Goal: Obtain resource: Obtain resource

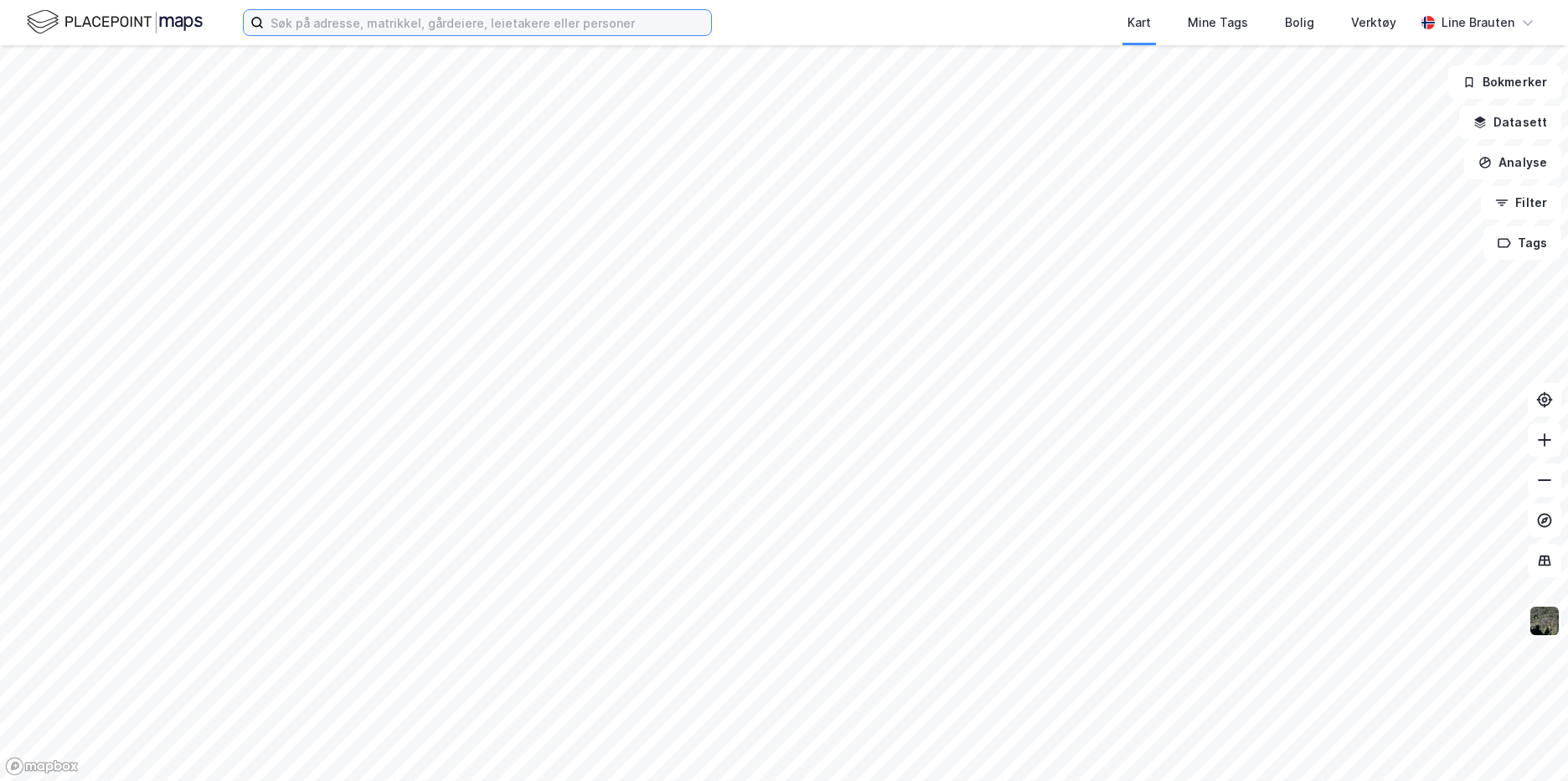
click at [555, 22] on input at bounding box center [487, 22] width 447 height 25
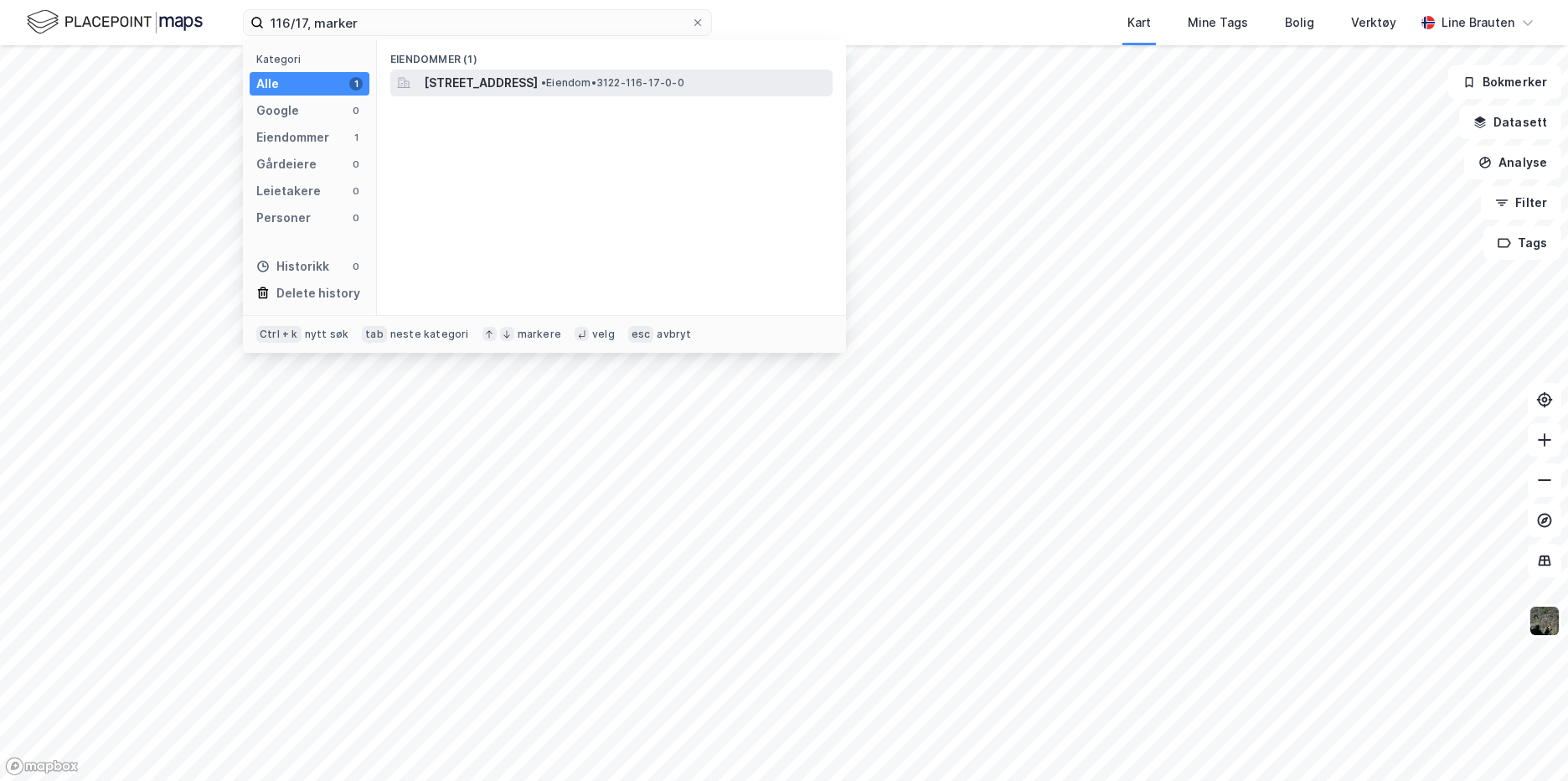
click at [538, 87] on span "[STREET_ADDRESS]" at bounding box center [481, 83] width 114 height 20
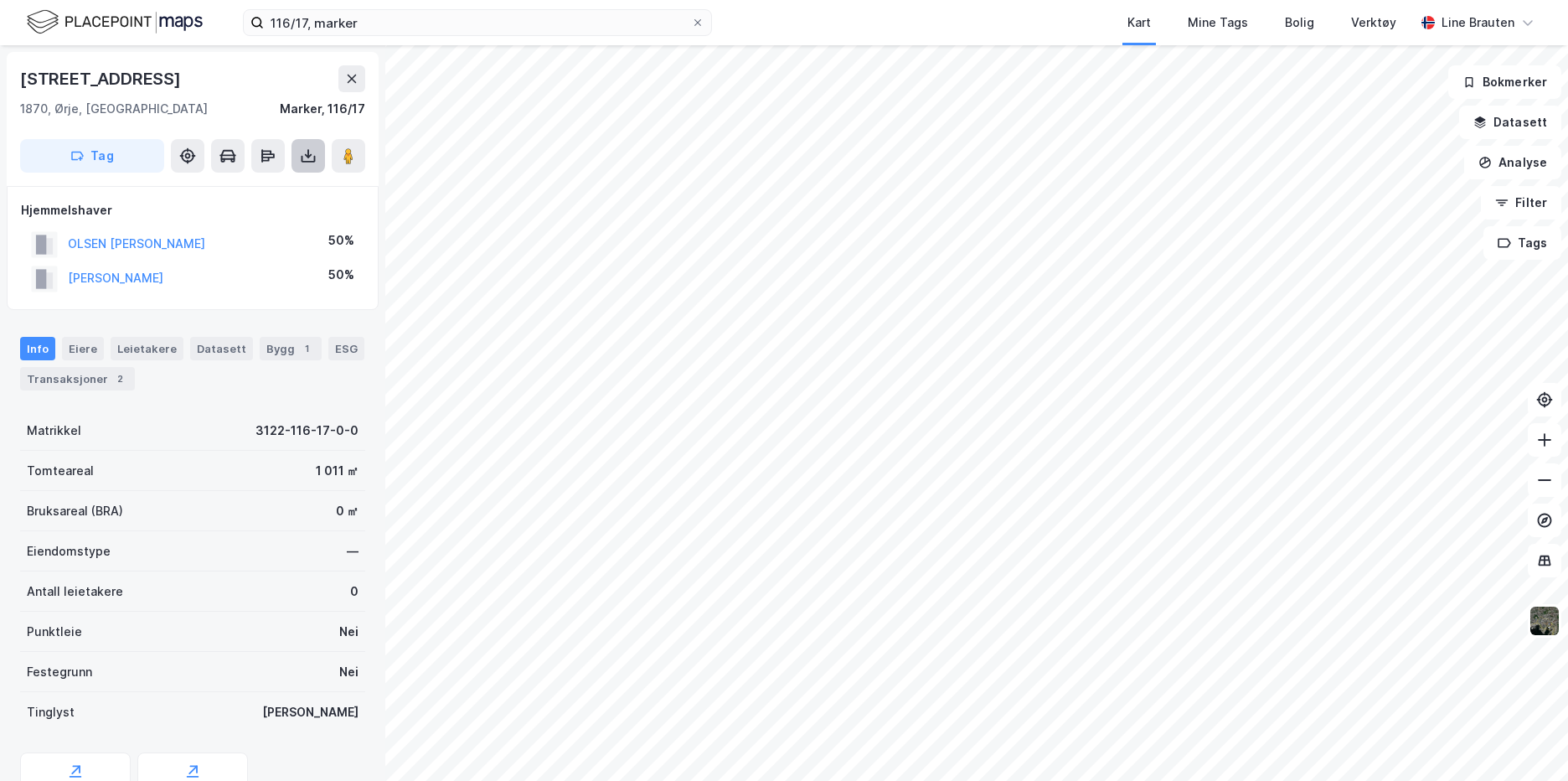
click at [310, 159] on icon at bounding box center [308, 155] width 16 height 16
click at [282, 195] on div "Last ned grunnbok" at bounding box center [235, 189] width 178 height 27
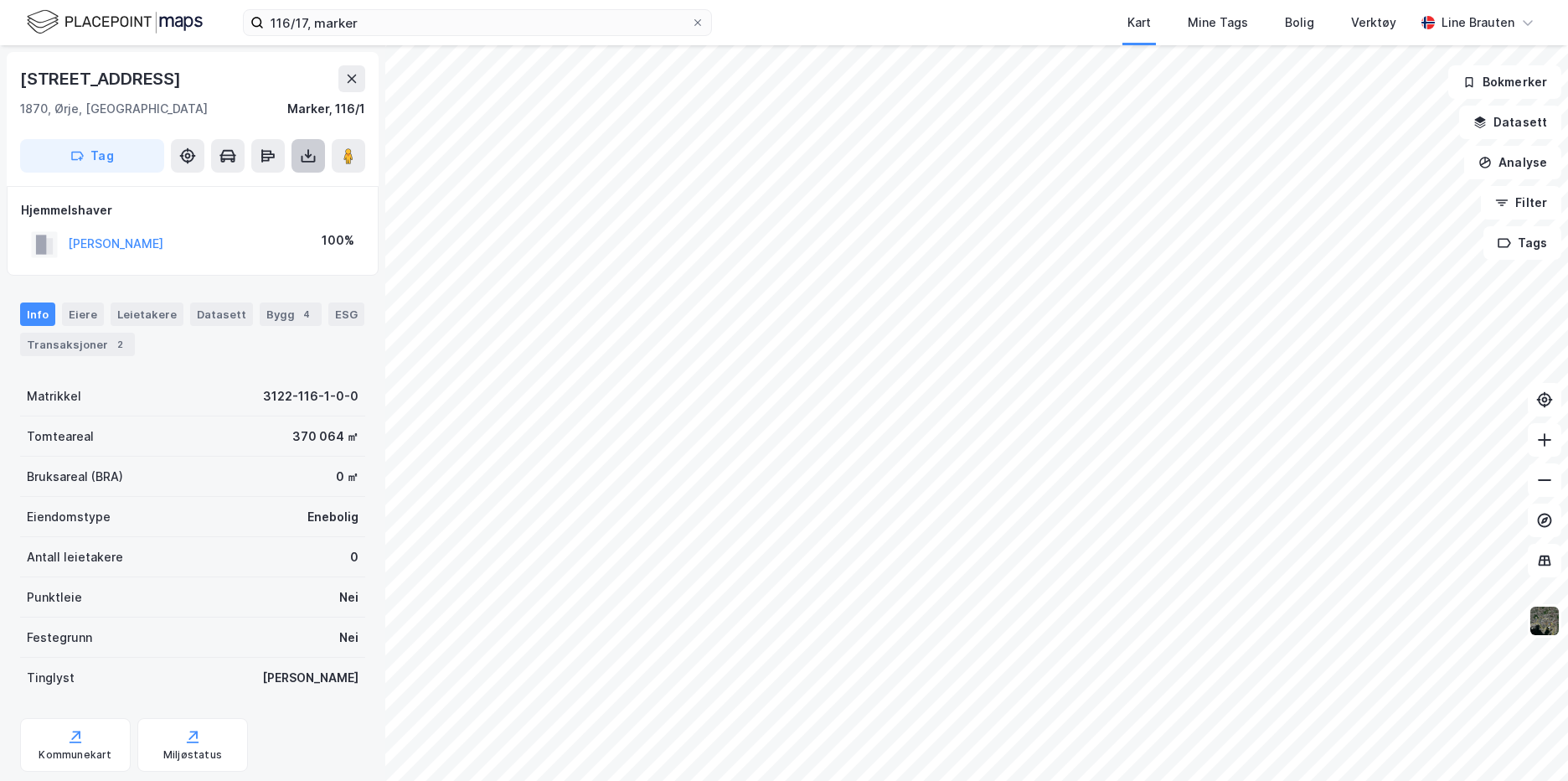
click at [309, 160] on icon at bounding box center [308, 155] width 16 height 16
click at [251, 191] on div "Last ned grunnbok" at bounding box center [225, 190] width 97 height 14
click at [308, 22] on input "116/17, marker" at bounding box center [478, 22] width 428 height 25
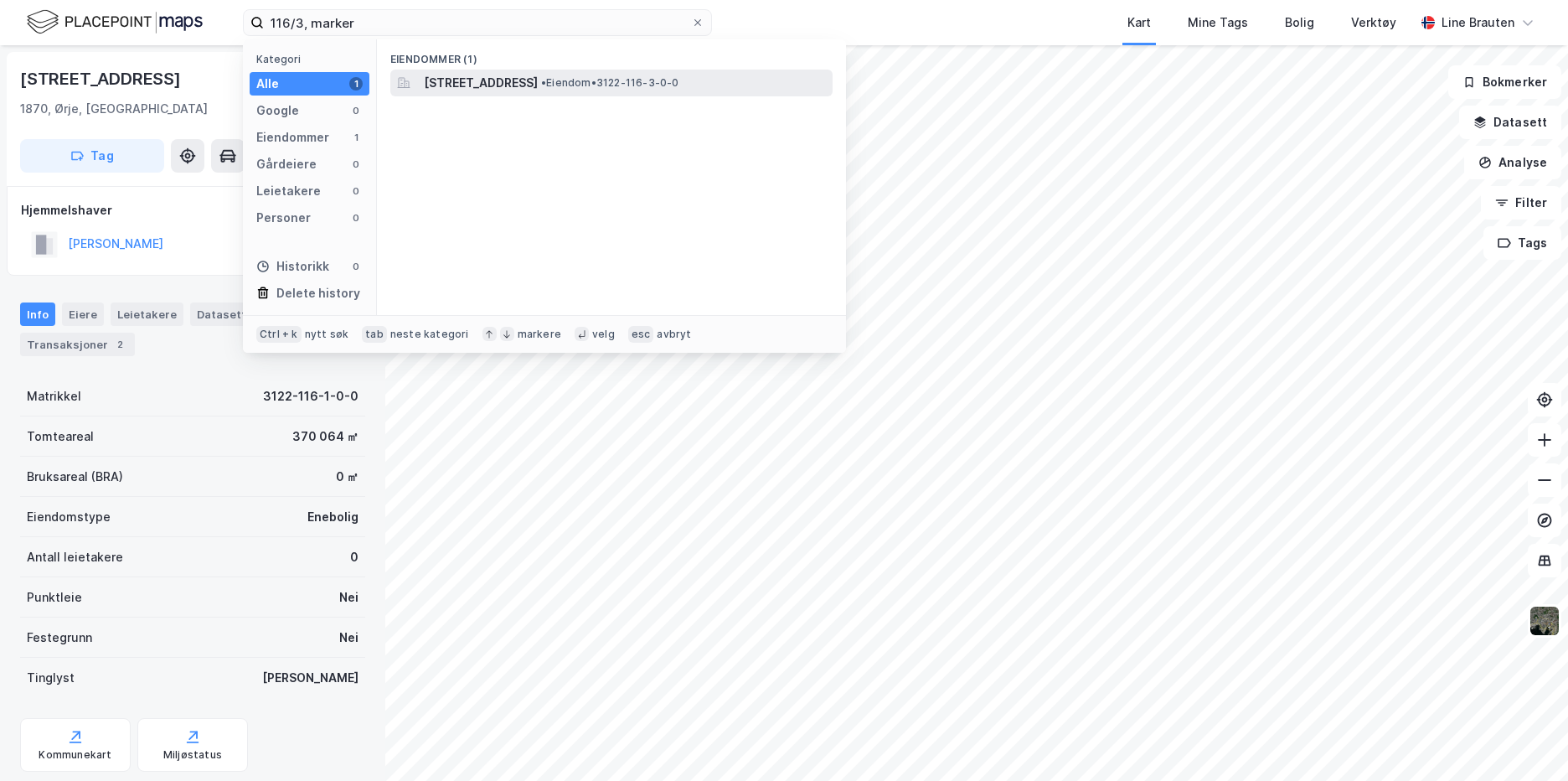
click at [538, 83] on span "[STREET_ADDRESS]" at bounding box center [481, 83] width 114 height 20
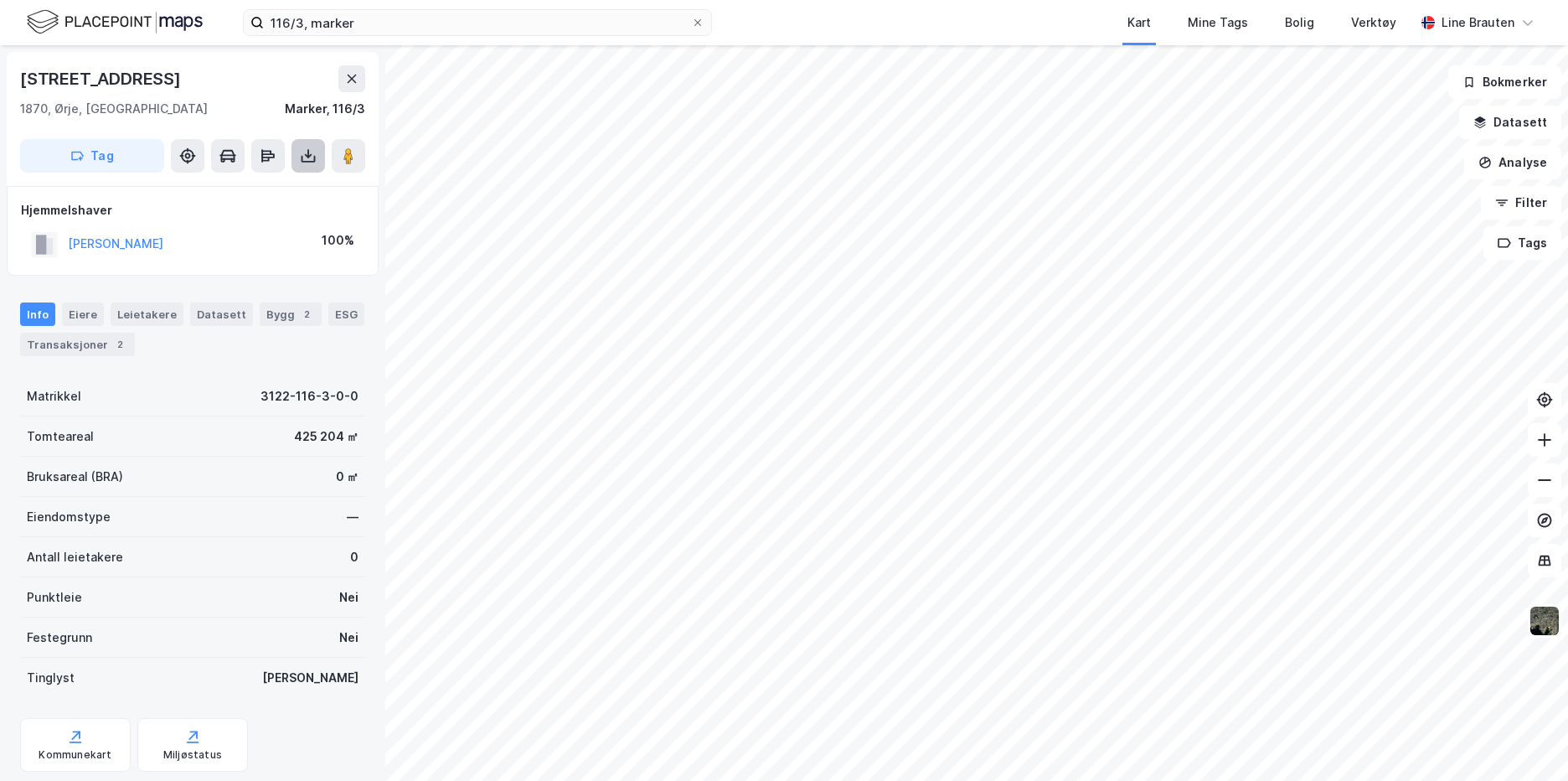
click at [313, 153] on icon at bounding box center [308, 155] width 16 height 16
click at [274, 187] on div "Last ned grunnbok" at bounding box center [225, 190] width 97 height 14
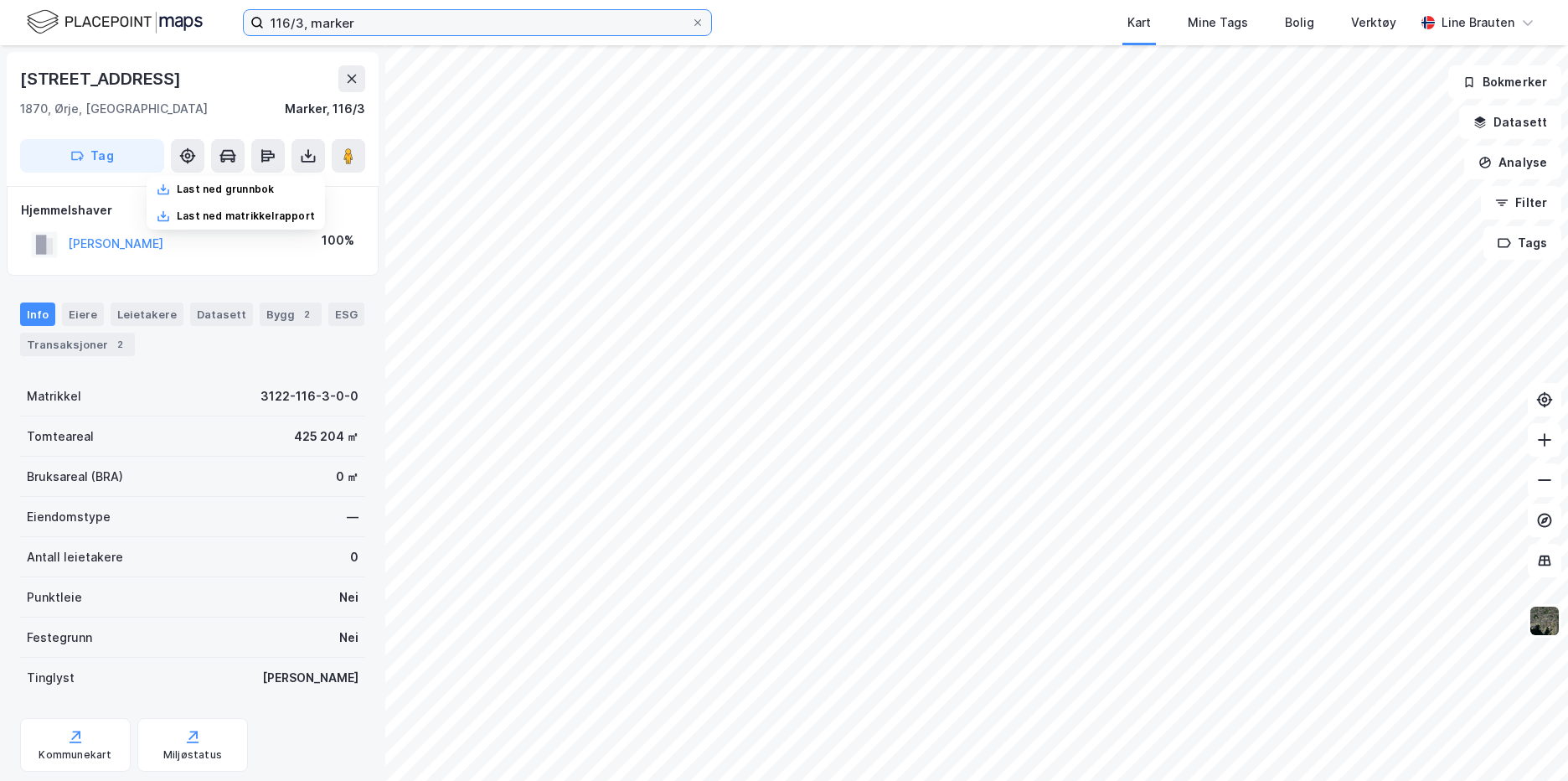
click at [300, 18] on input "116/3, marker" at bounding box center [478, 22] width 428 height 25
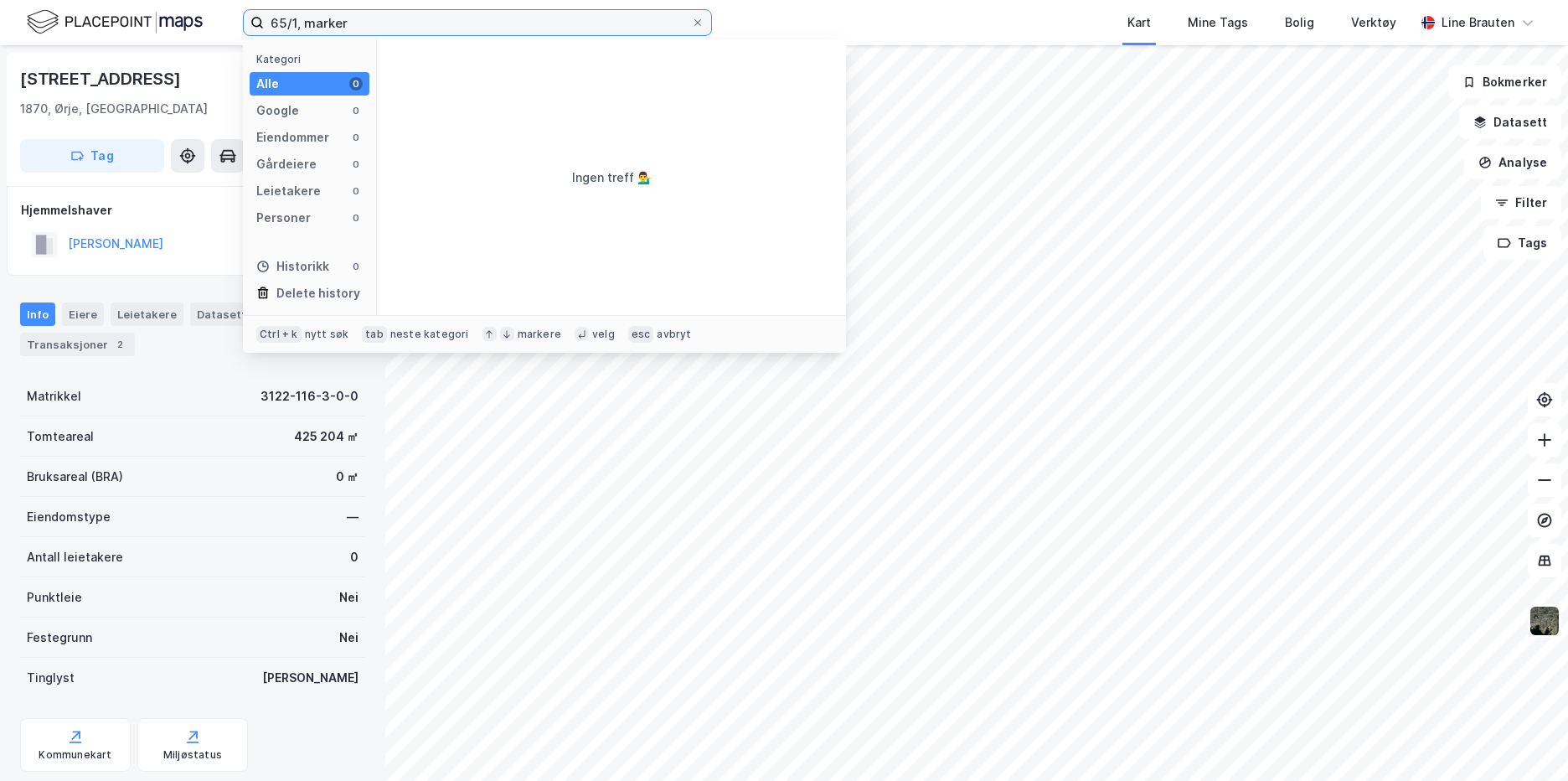
click at [365, 16] on input "65/1, marker" at bounding box center [478, 22] width 428 height 25
click at [390, 12] on input "65/1, marker" at bounding box center [478, 22] width 428 height 25
type input "6"
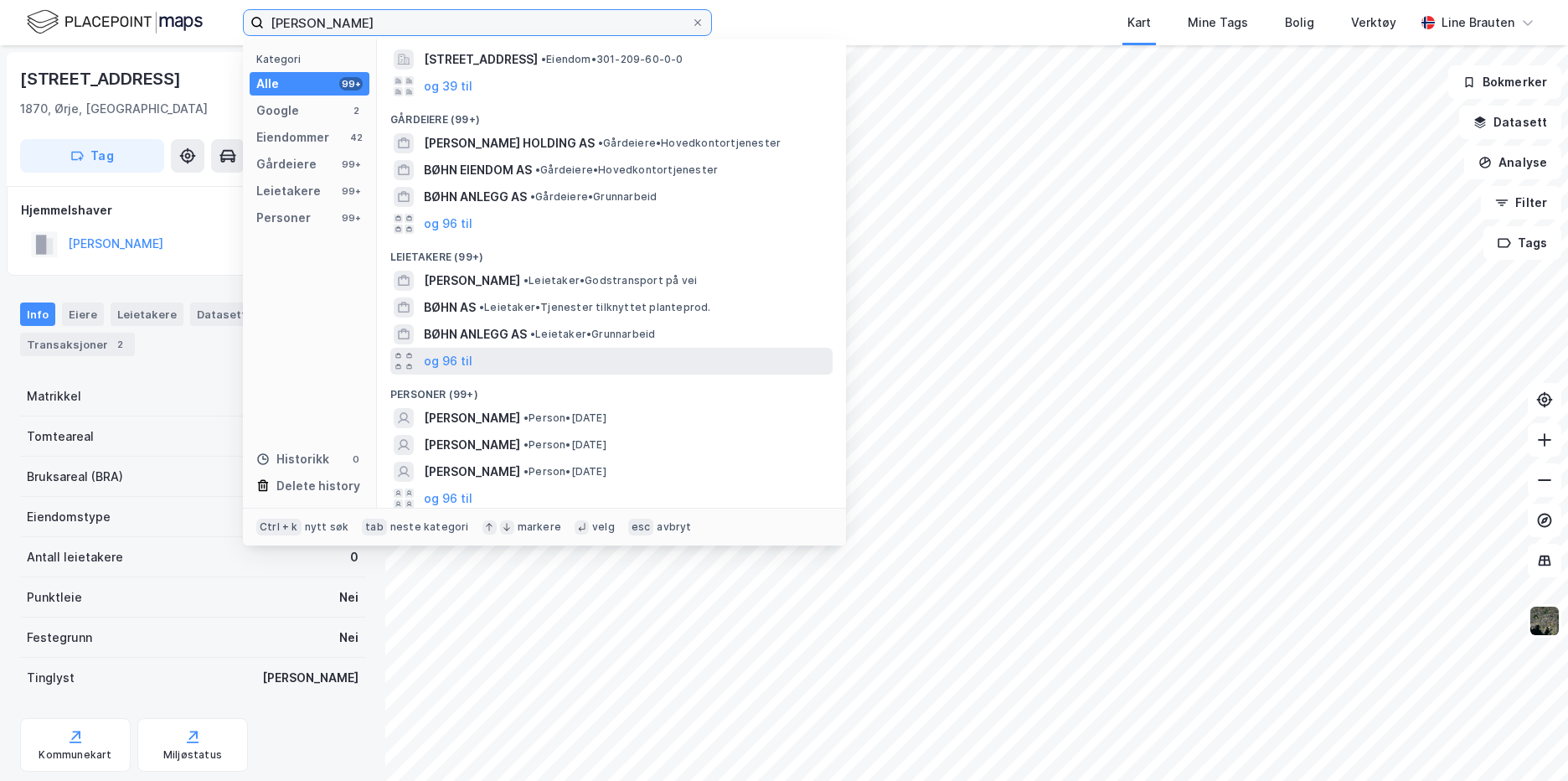
scroll to position [192, 0]
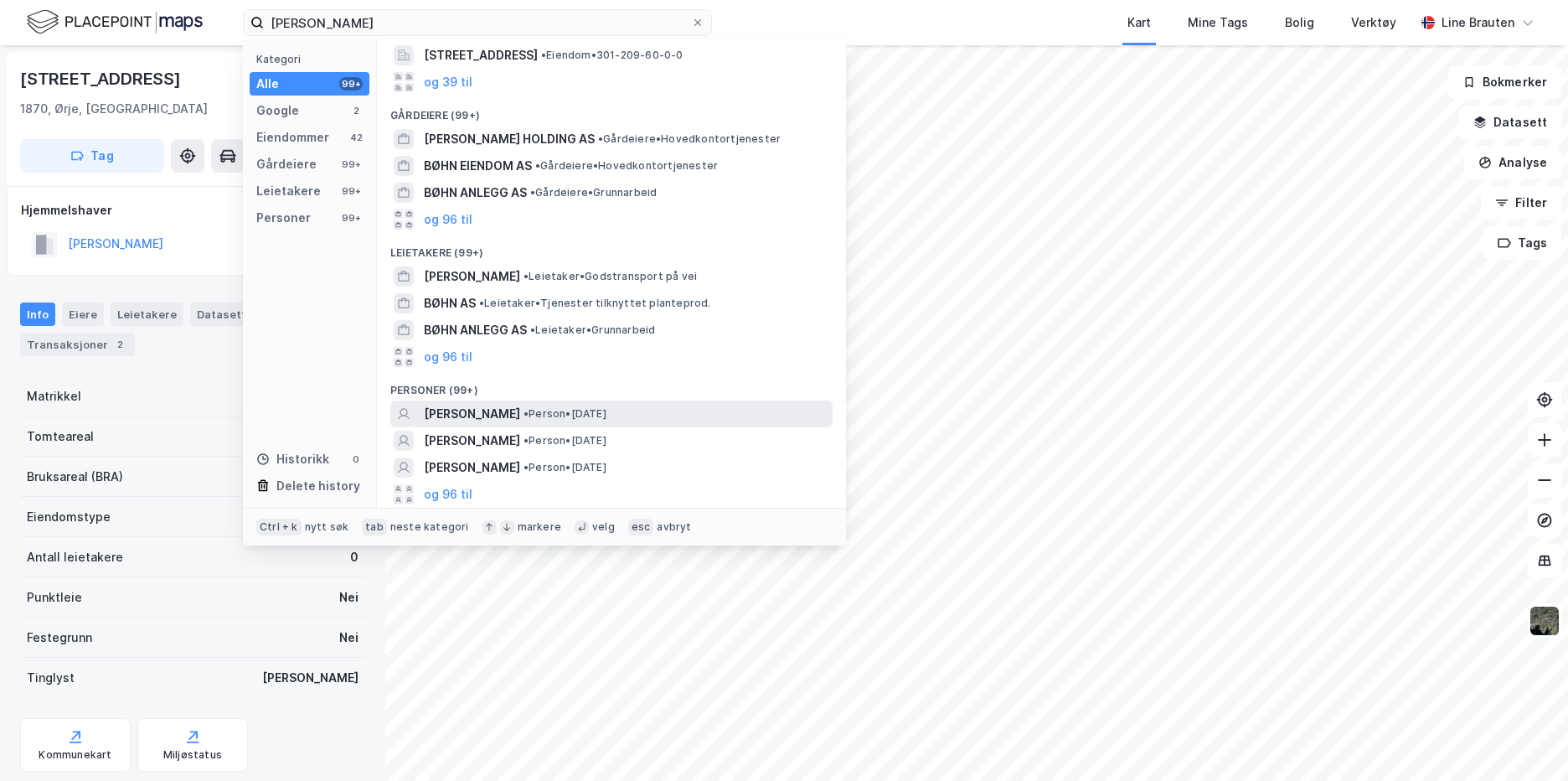
click at [496, 410] on span "[PERSON_NAME]" at bounding box center [472, 413] width 97 height 20
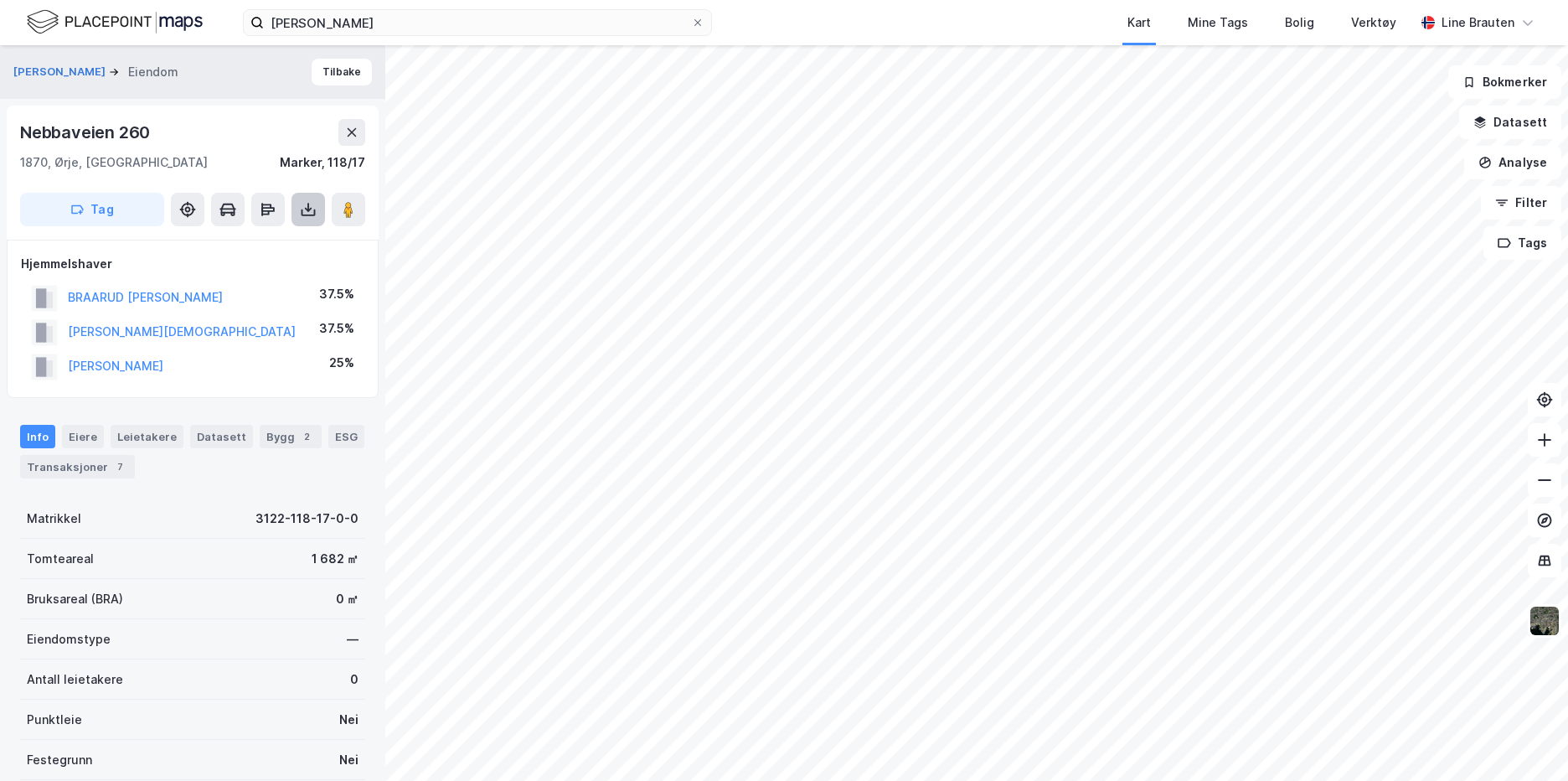
click at [308, 210] on icon at bounding box center [309, 209] width 7 height 4
click at [274, 237] on div "Last ned grunnbok" at bounding box center [225, 243] width 97 height 14
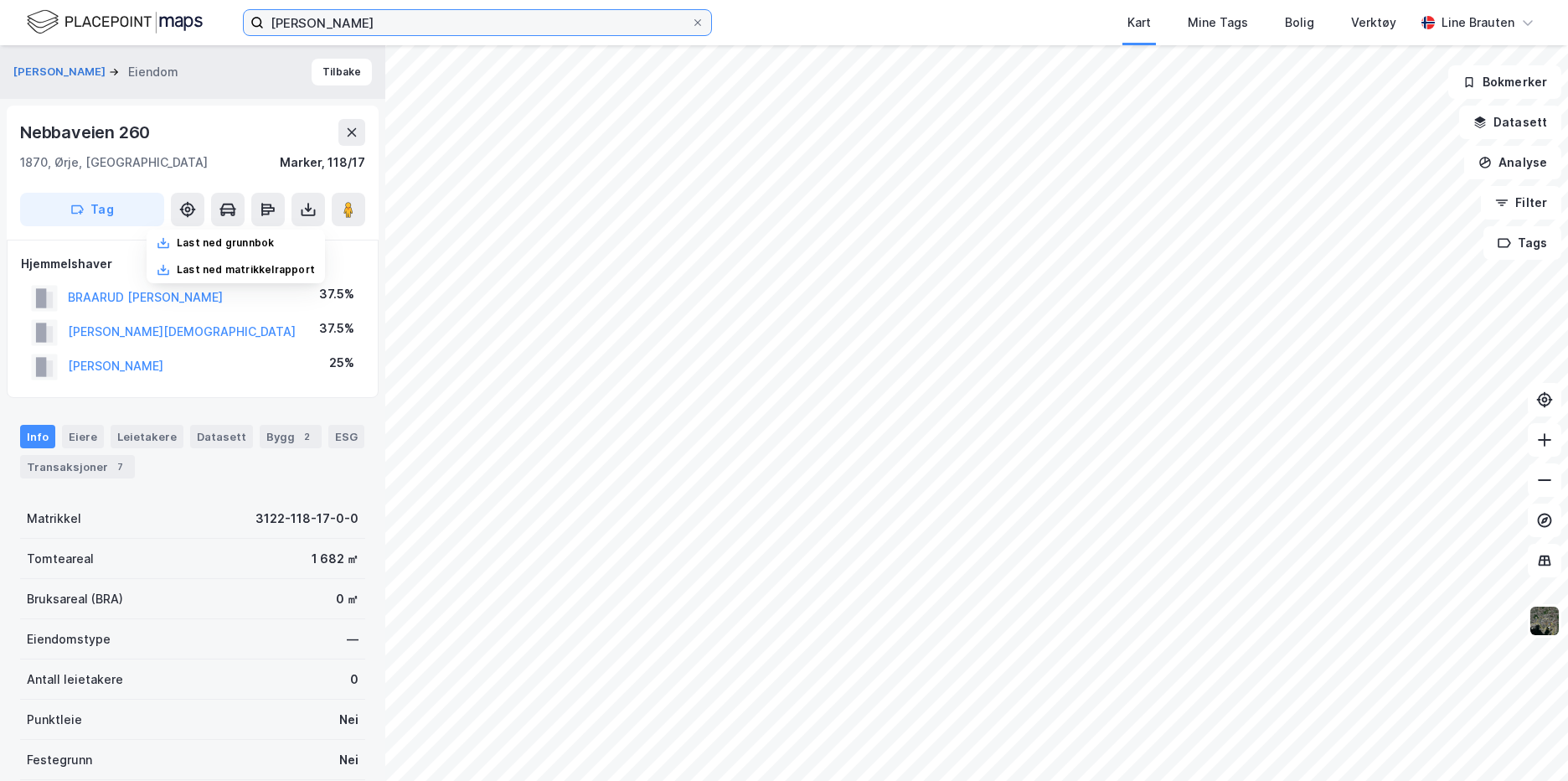
click at [372, 20] on input "[PERSON_NAME]" at bounding box center [478, 22] width 428 height 25
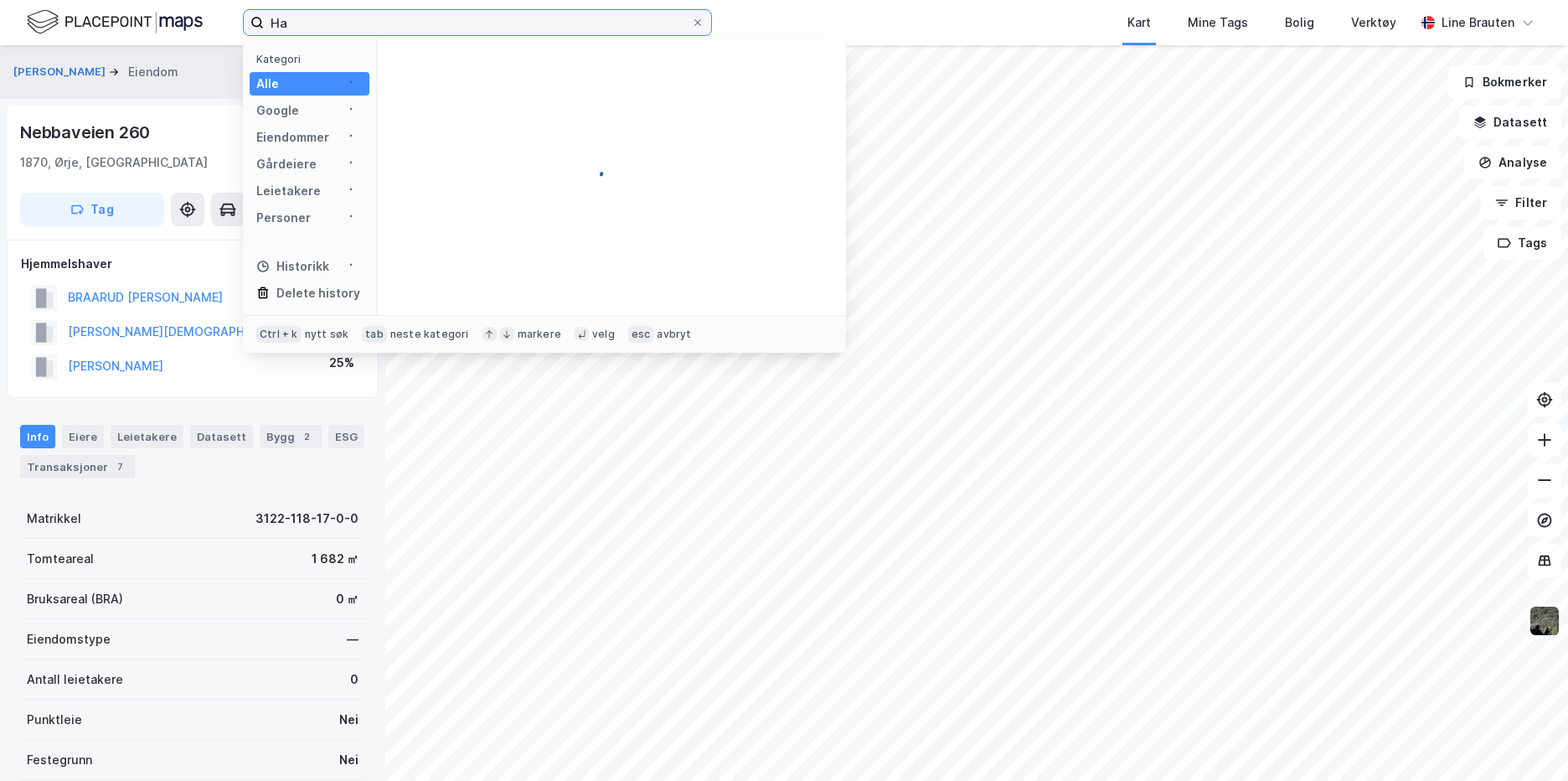
type input "H"
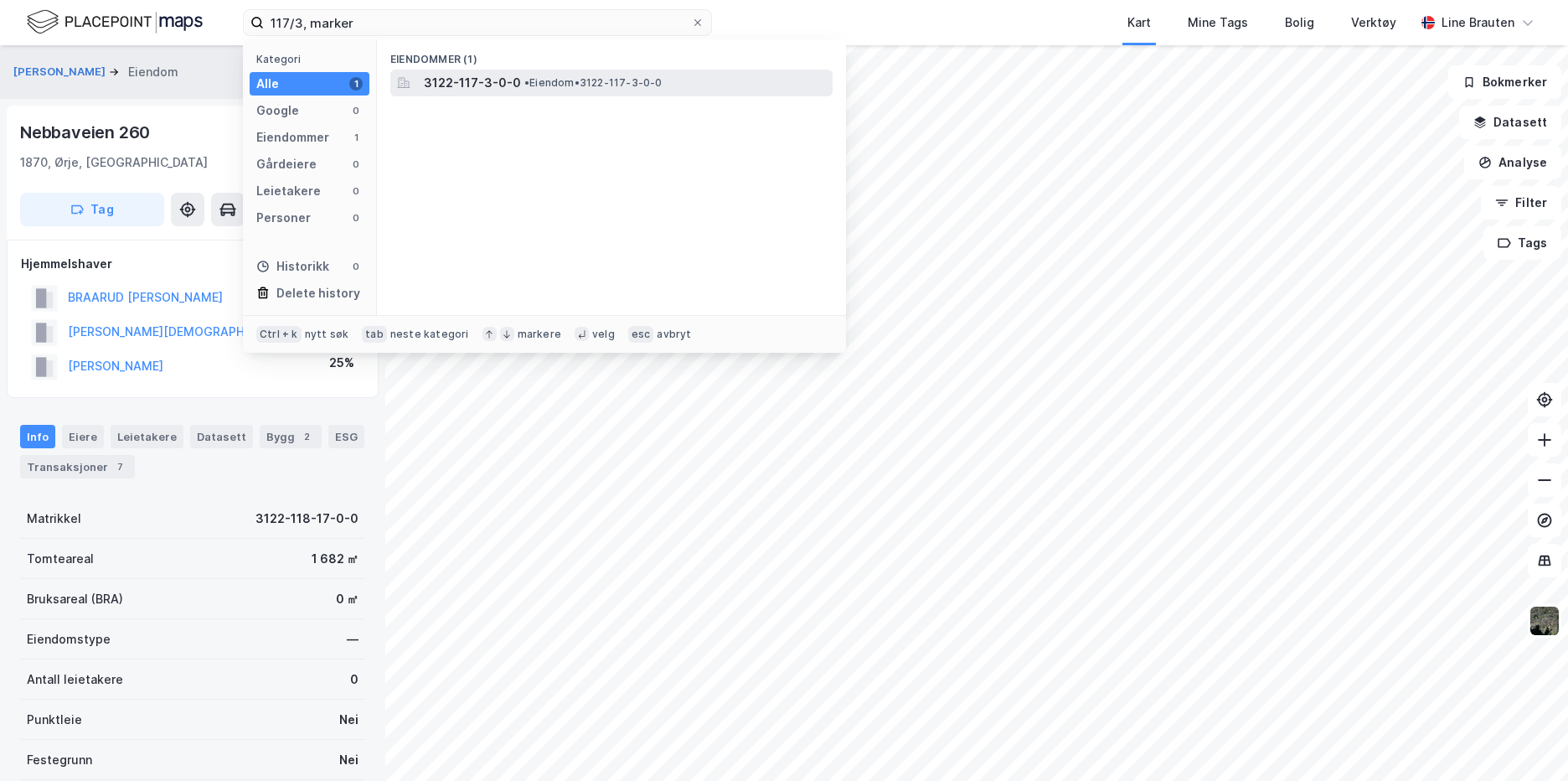
click at [516, 74] on div "3122-117-3-0-0 • Eiendom • 3122-117-3-0-0" at bounding box center [627, 83] width 405 height 20
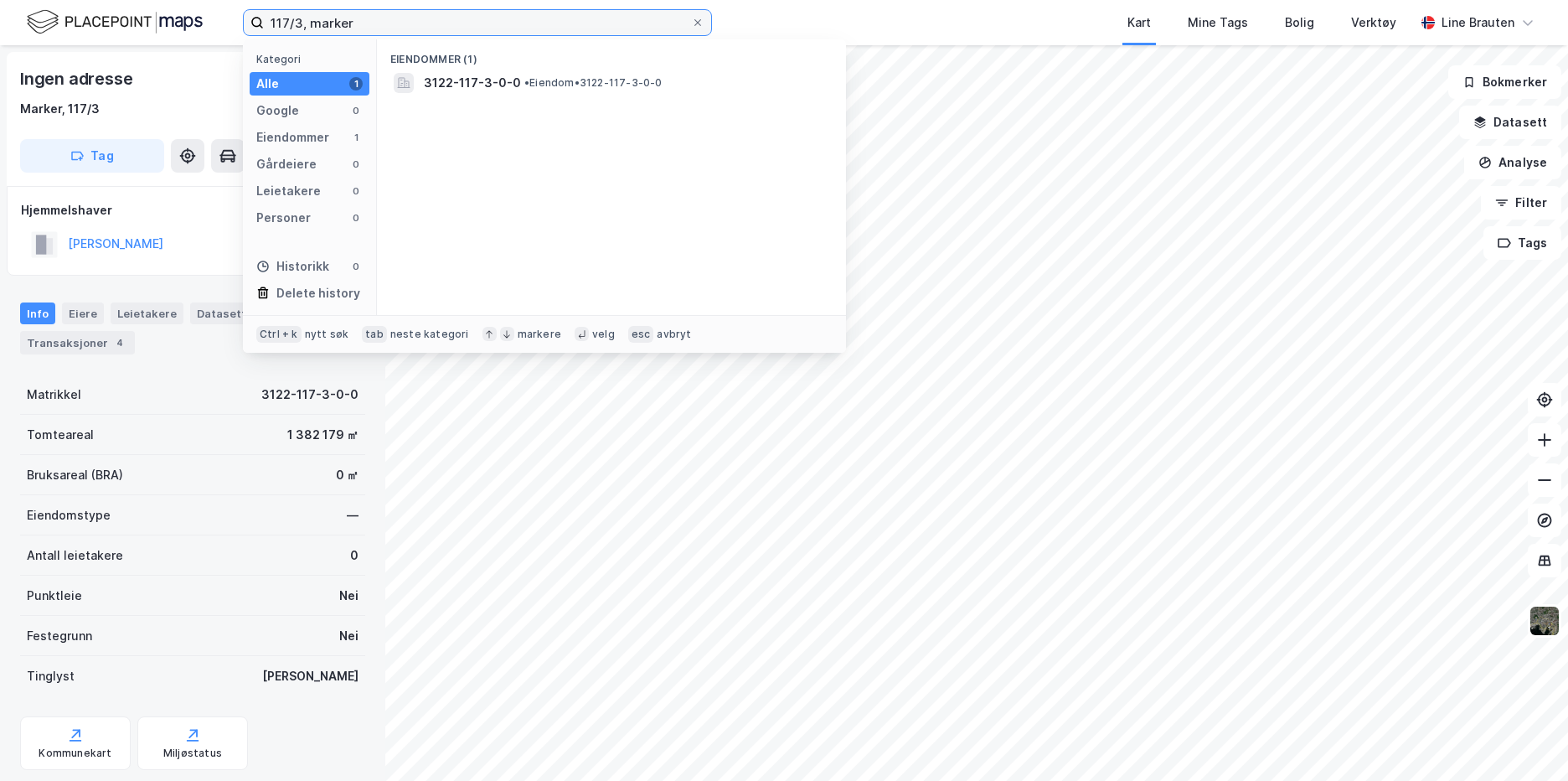
click at [298, 25] on input "117/3, marker" at bounding box center [478, 22] width 428 height 25
click at [359, 21] on input "65/1, marker" at bounding box center [478, 22] width 428 height 25
drag, startPoint x: 296, startPoint y: 21, endPoint x: 309, endPoint y: 2, distance: 23.0
click at [296, 19] on input "65/1, marker" at bounding box center [478, 22] width 428 height 25
type input "64/3, marker"
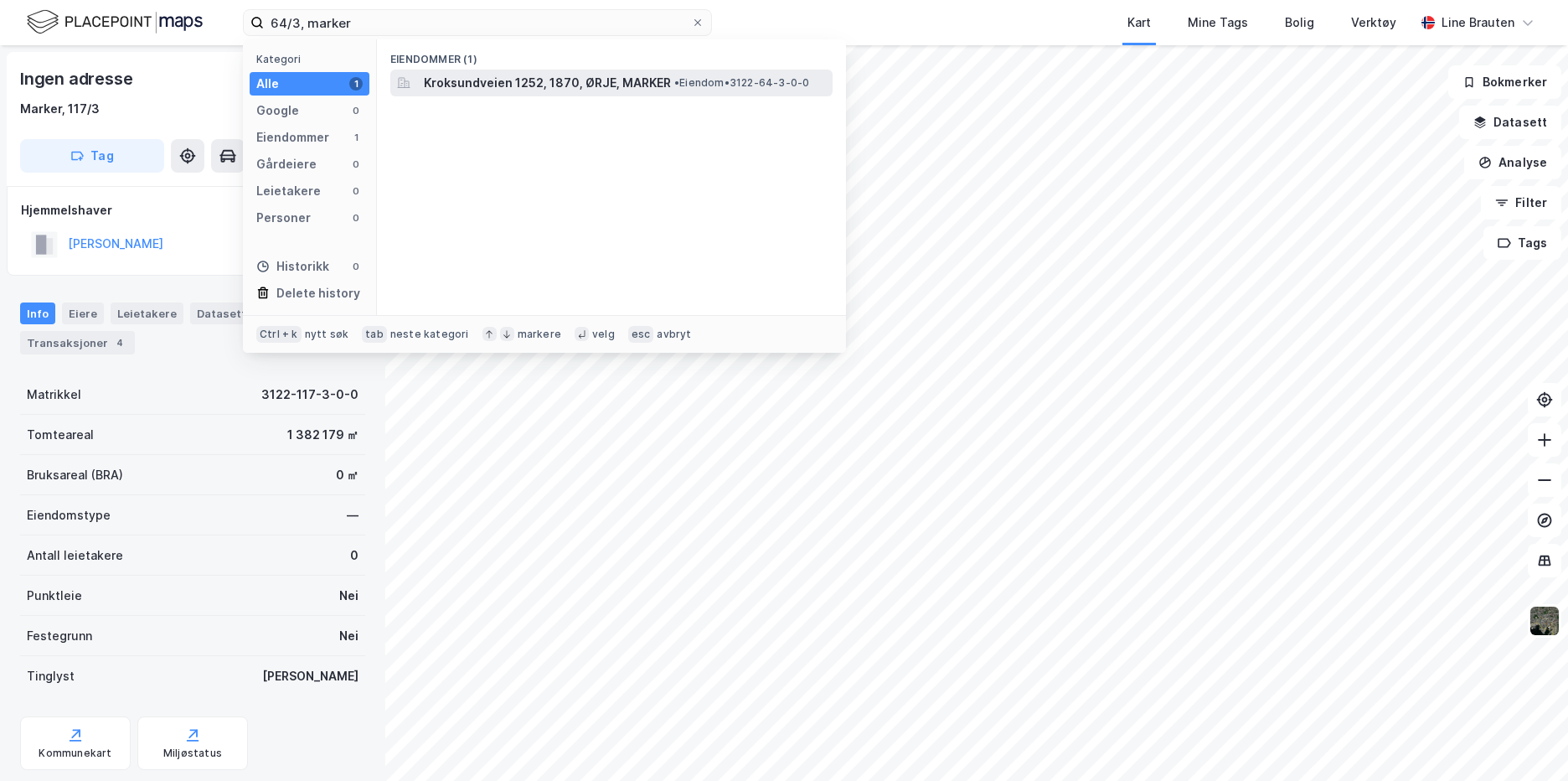
click at [518, 82] on span "Kroksundveien 1252, 1870, ØRJE, MARKER" at bounding box center [547, 83] width 247 height 20
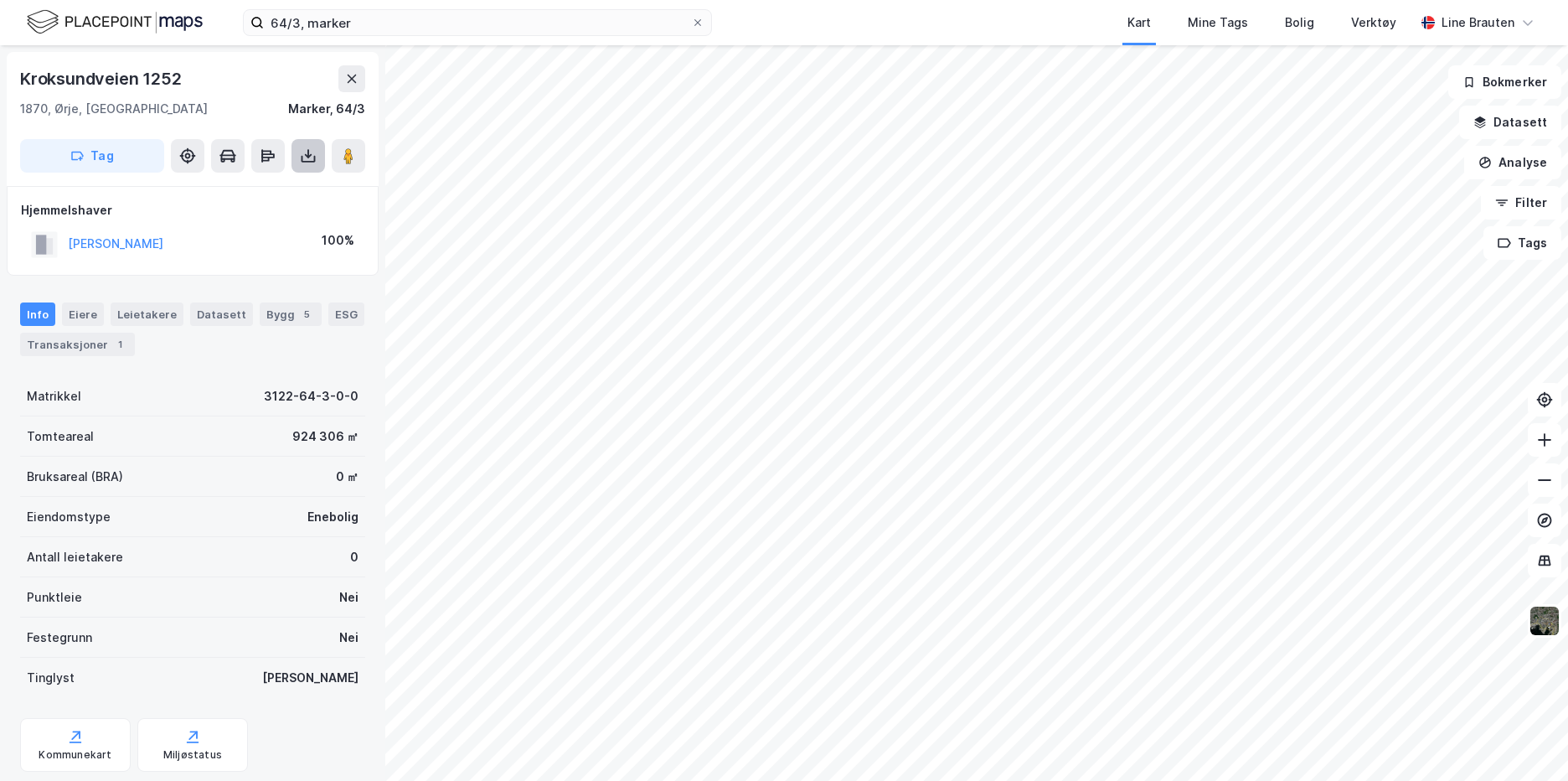
click at [303, 162] on icon at bounding box center [309, 159] width 15 height 7
click at [179, 452] on div "Tomteareal 924 306 ㎡" at bounding box center [192, 436] width 345 height 41
